Goal: Communication & Community: Answer question/provide support

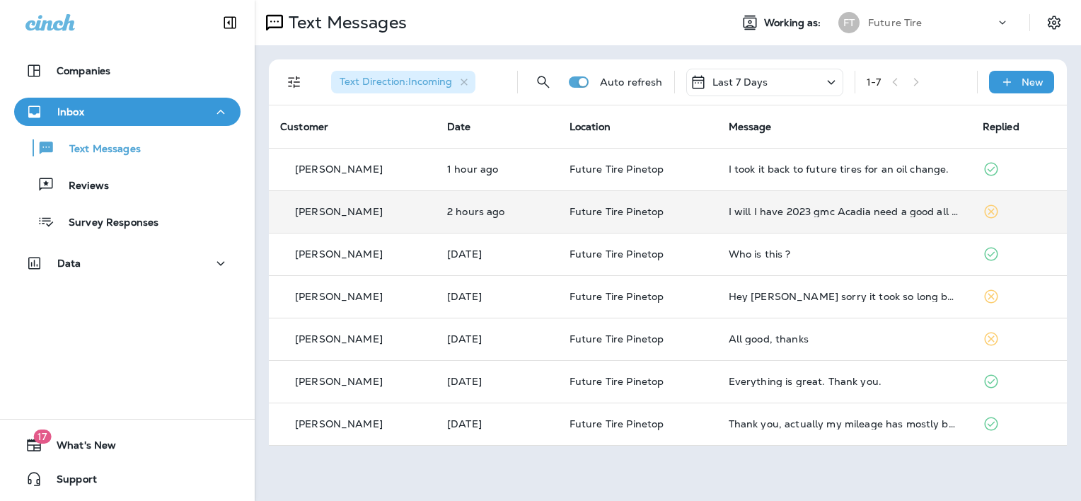
click at [333, 209] on p "[PERSON_NAME]" at bounding box center [339, 211] width 88 height 11
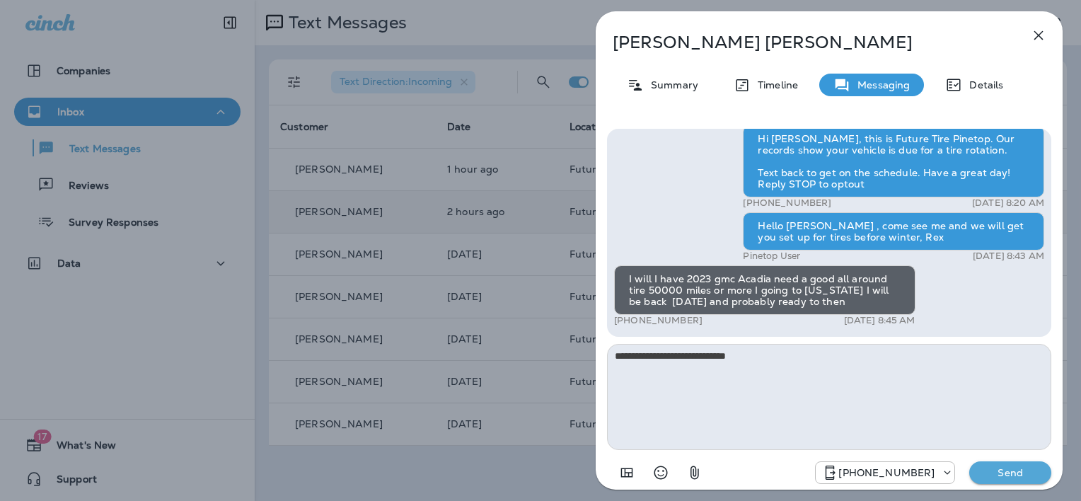
type textarea "**********"
click at [997, 470] on p "Send" at bounding box center [1010, 472] width 59 height 13
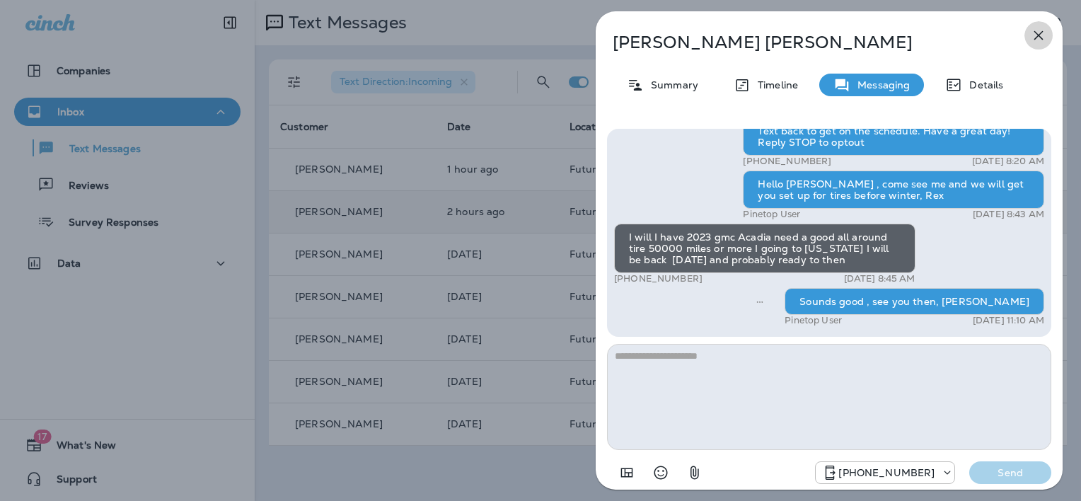
click at [1042, 34] on icon "button" at bounding box center [1038, 35] width 17 height 17
